Goal: Information Seeking & Learning: Learn about a topic

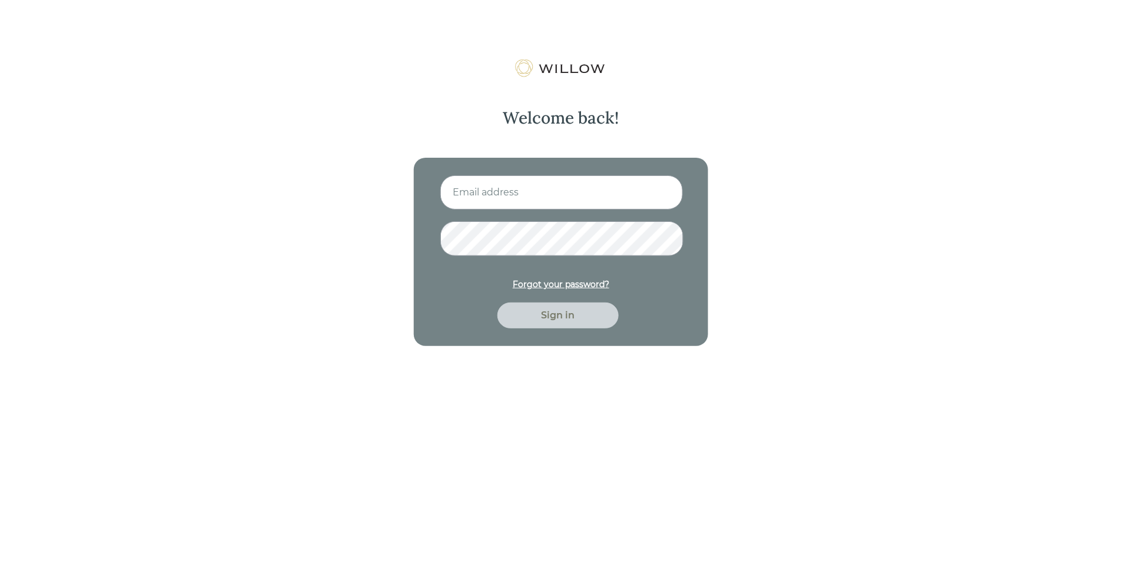
click at [485, 183] on input at bounding box center [561, 192] width 243 height 34
type input "[EMAIL_ADDRESS][PERSON_NAME][DOMAIN_NAME]"
click at [497, 303] on button "Sign in" at bounding box center [557, 316] width 121 height 26
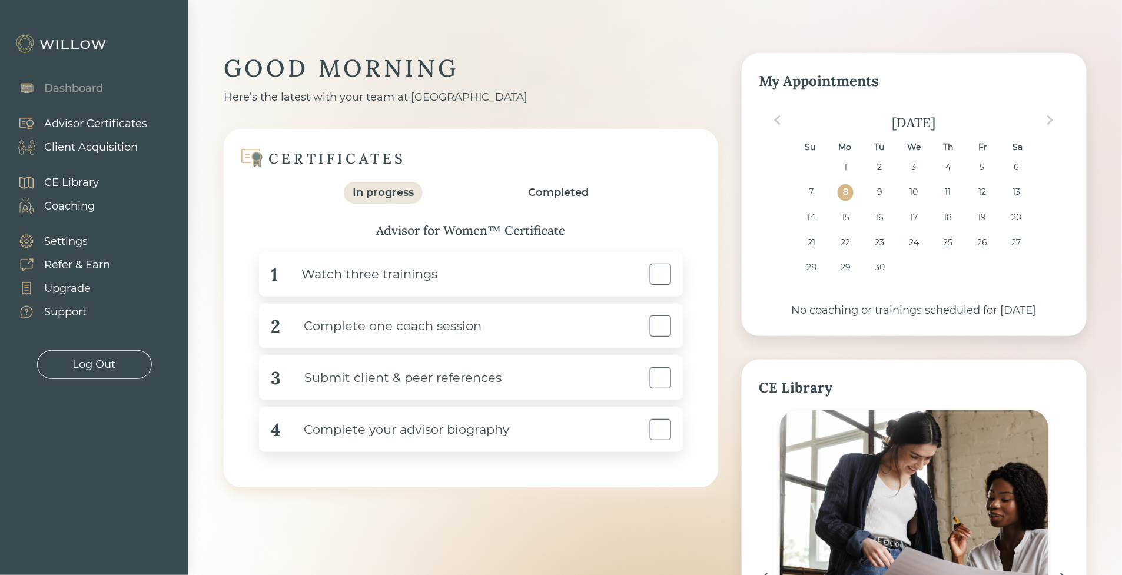
click at [100, 191] on div "CE Library Coaching" at bounding box center [52, 194] width 105 height 59
click at [94, 181] on div "CE Library" at bounding box center [71, 183] width 55 height 16
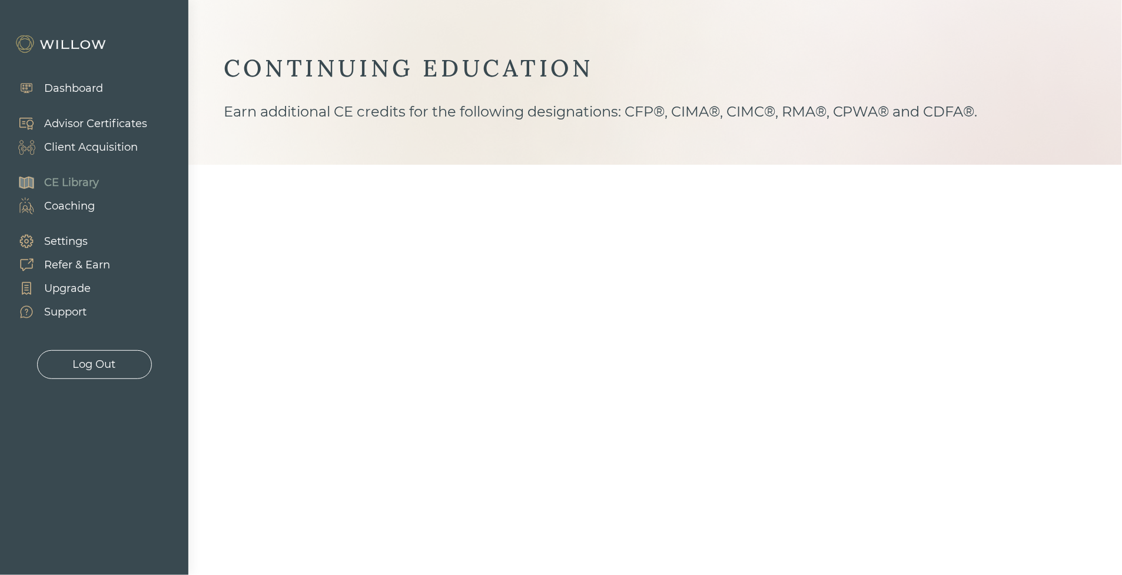
click at [81, 140] on div "Client Acquisition" at bounding box center [91, 148] width 94 height 16
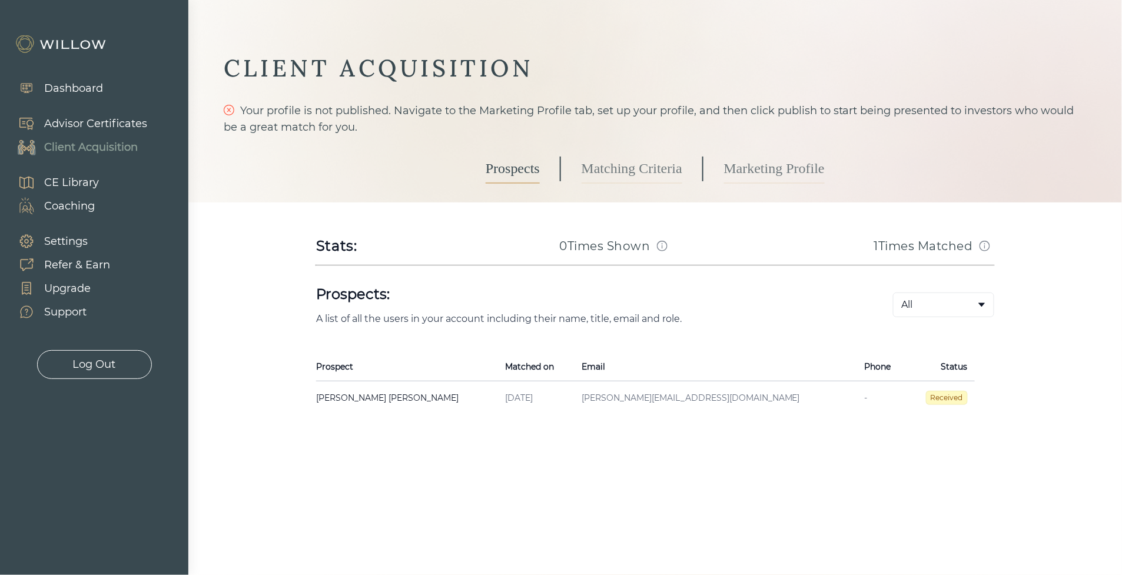
click at [948, 304] on body "Dashboard Advisor Certificates Client Acquisition CE Library Coaching Settings …" at bounding box center [561, 287] width 1122 height 575
